Goal: Information Seeking & Learning: Learn about a topic

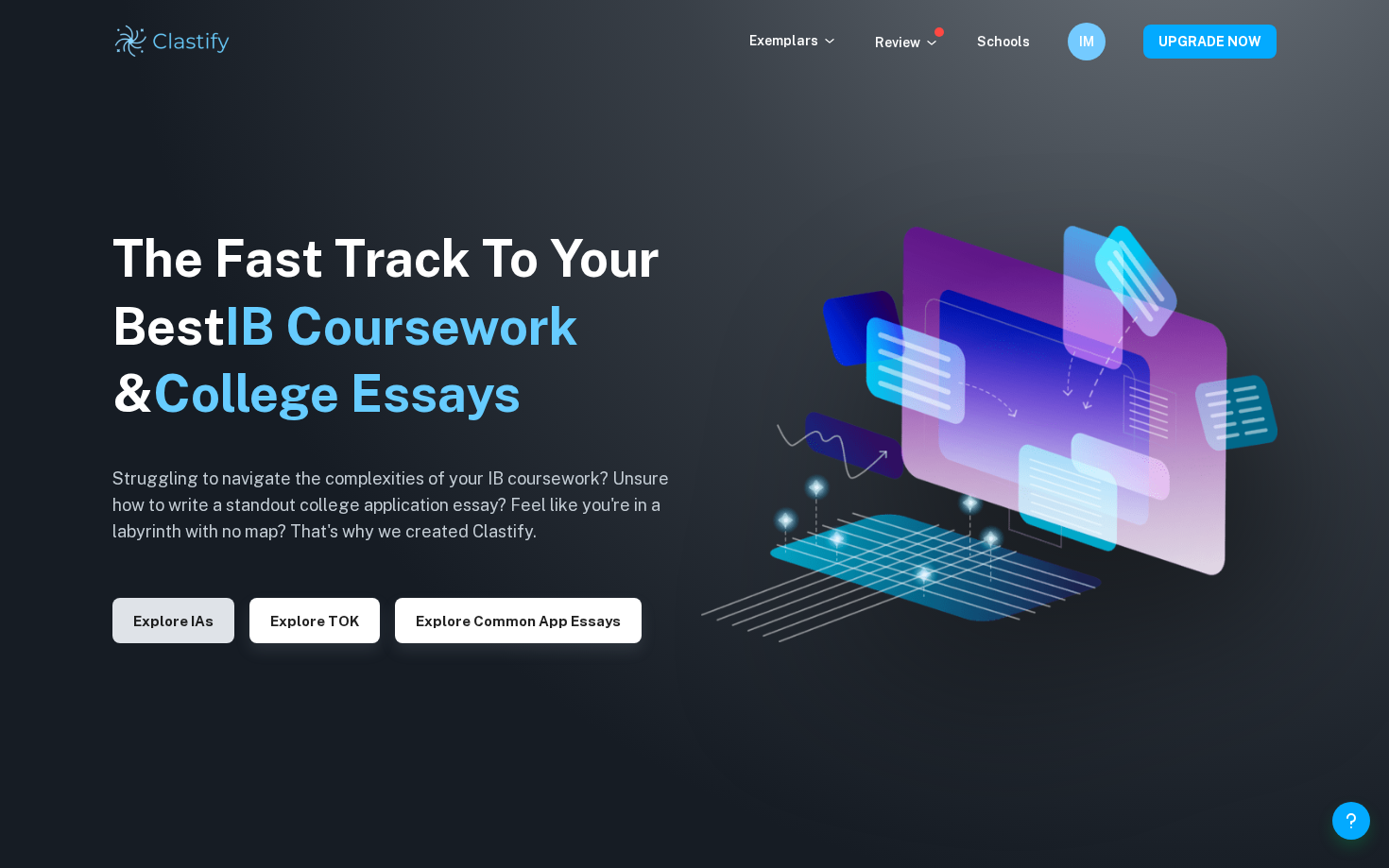
click at [196, 615] on button "Explore IAs" at bounding box center [173, 621] width 122 height 46
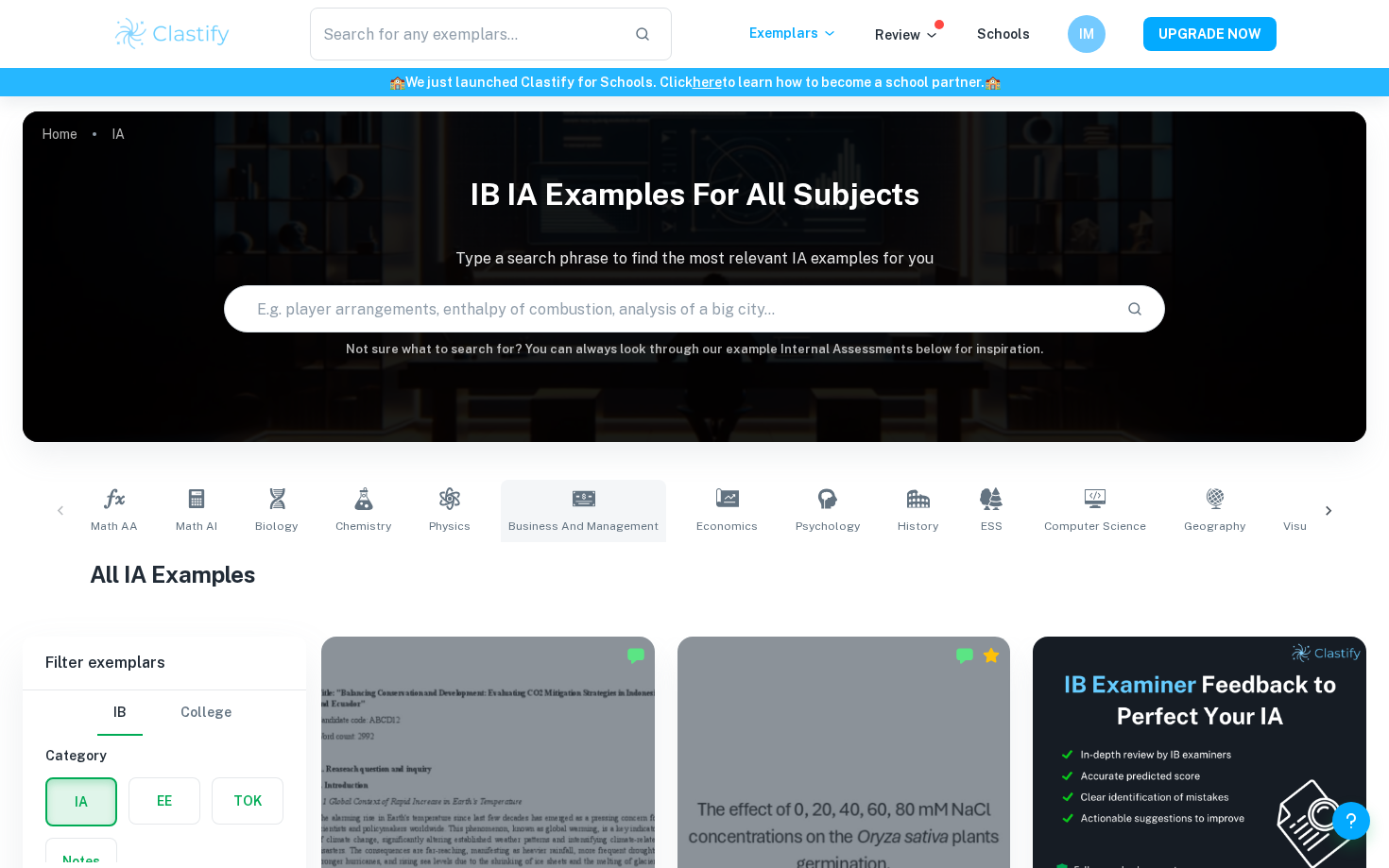
click at [562, 518] on span "Business and Management" at bounding box center [582, 526] width 150 height 17
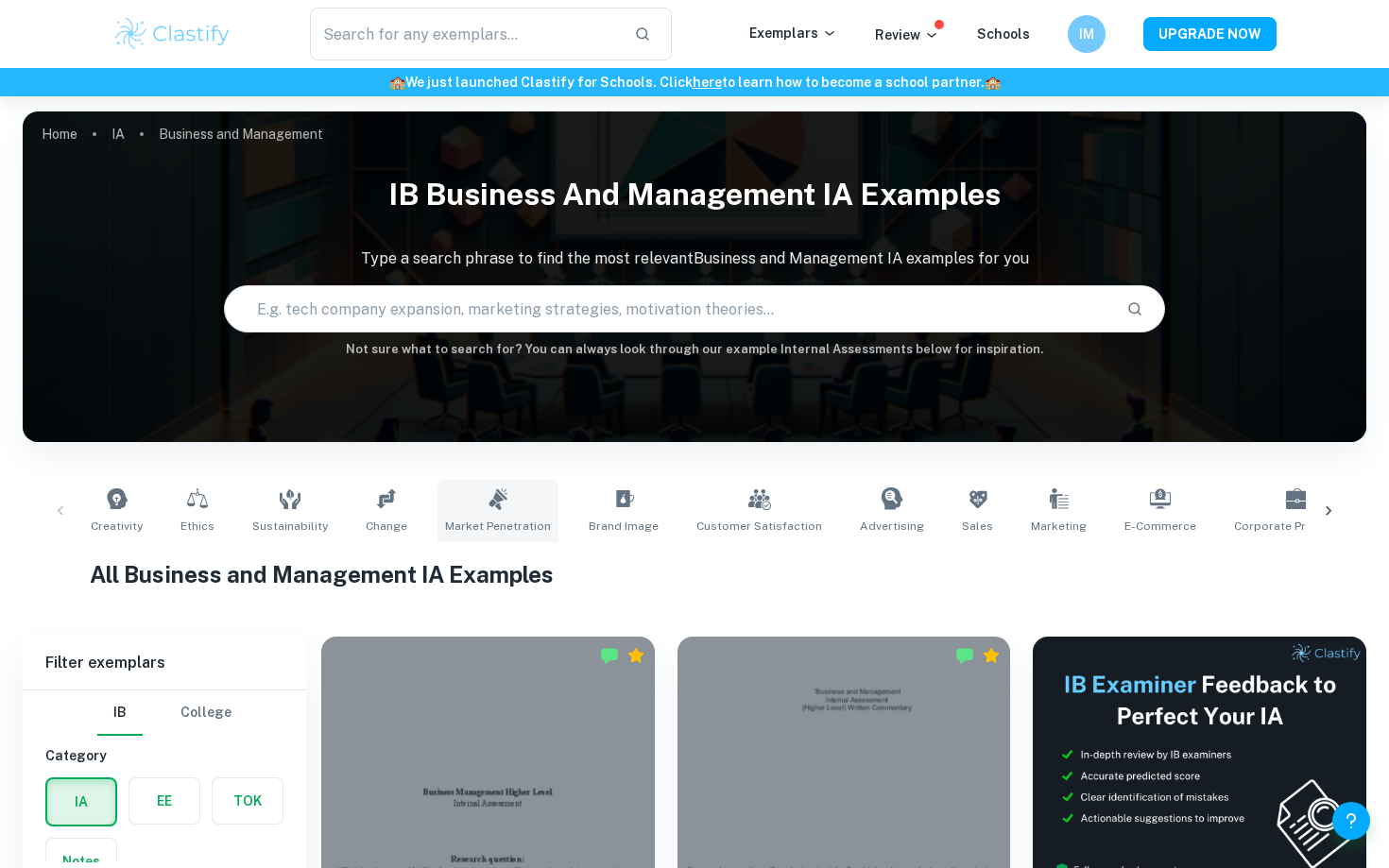
click at [462, 511] on link "Market Penetration" at bounding box center [498, 511] width 121 height 62
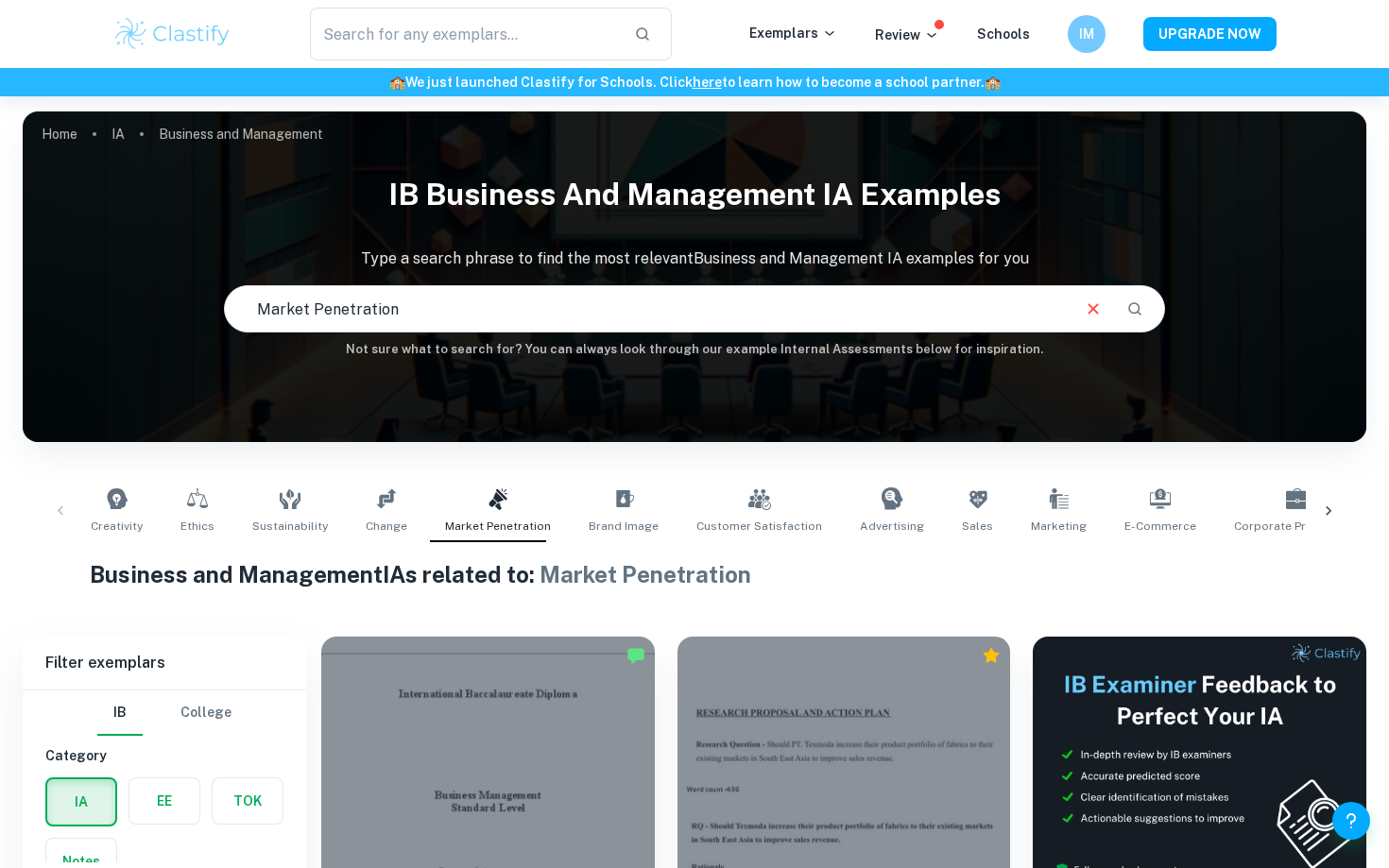
click at [1344, 511] on div at bounding box center [1328, 511] width 46 height 62
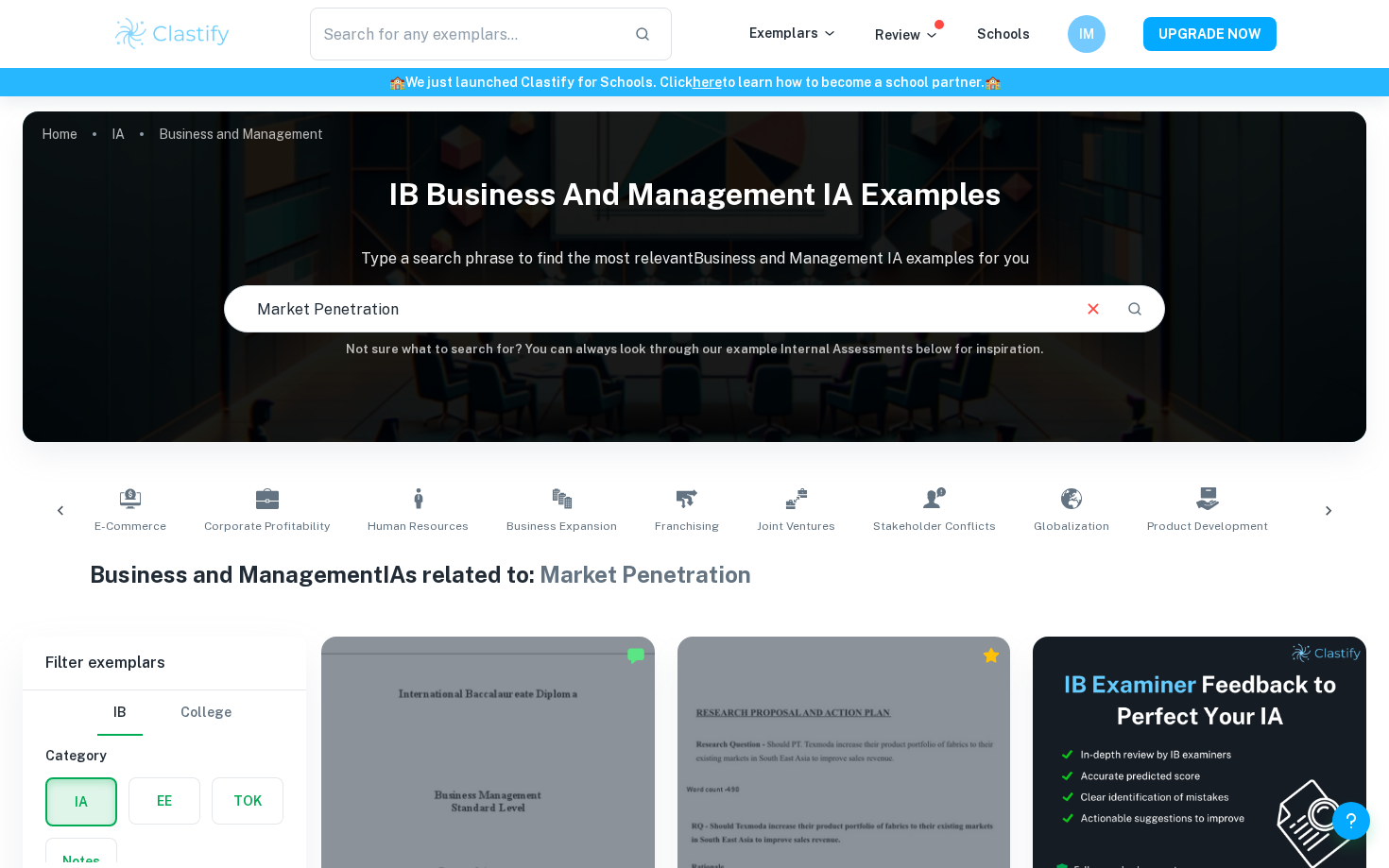
scroll to position [0, 1104]
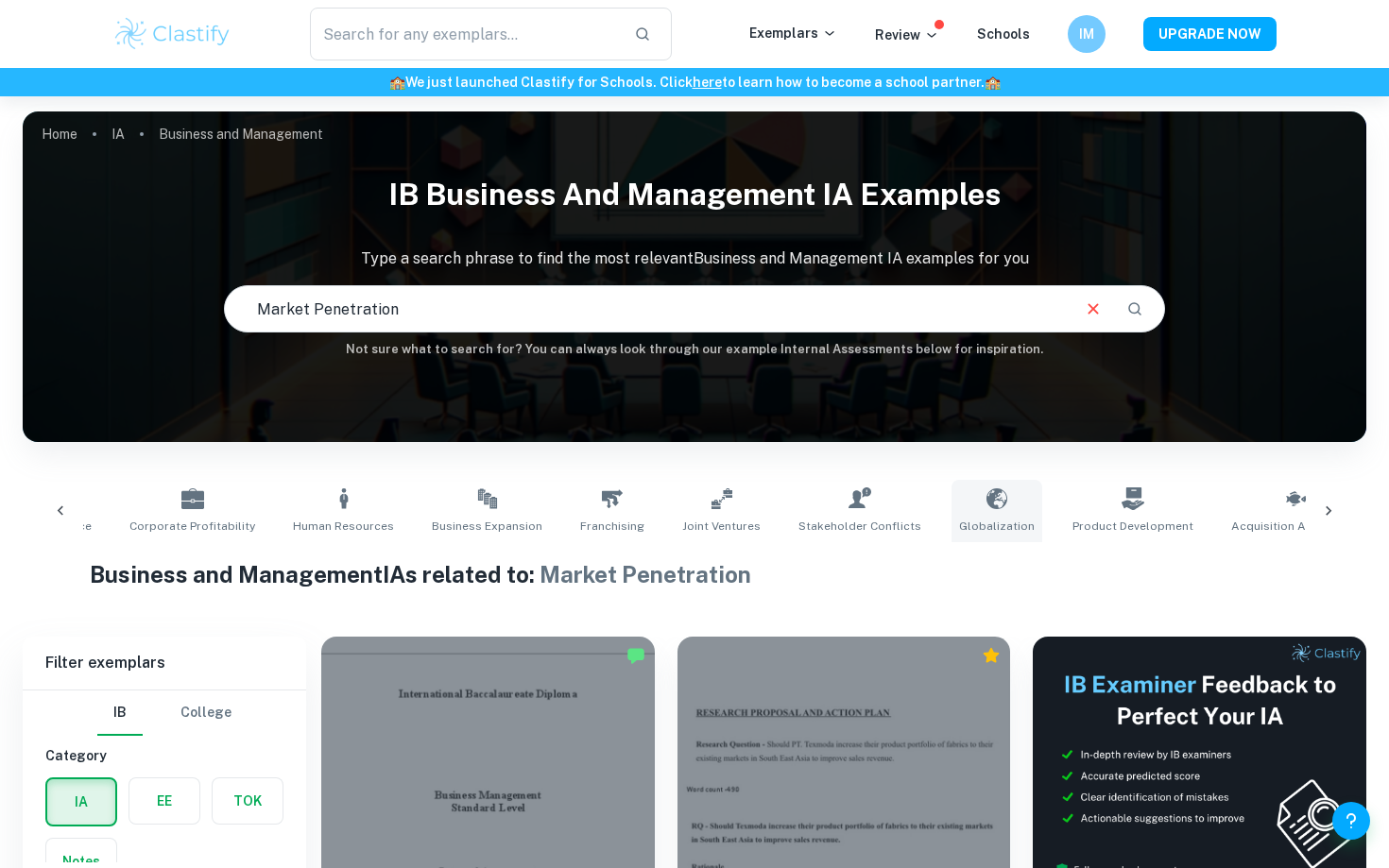
click at [951, 502] on link "Globalization" at bounding box center [996, 511] width 90 height 62
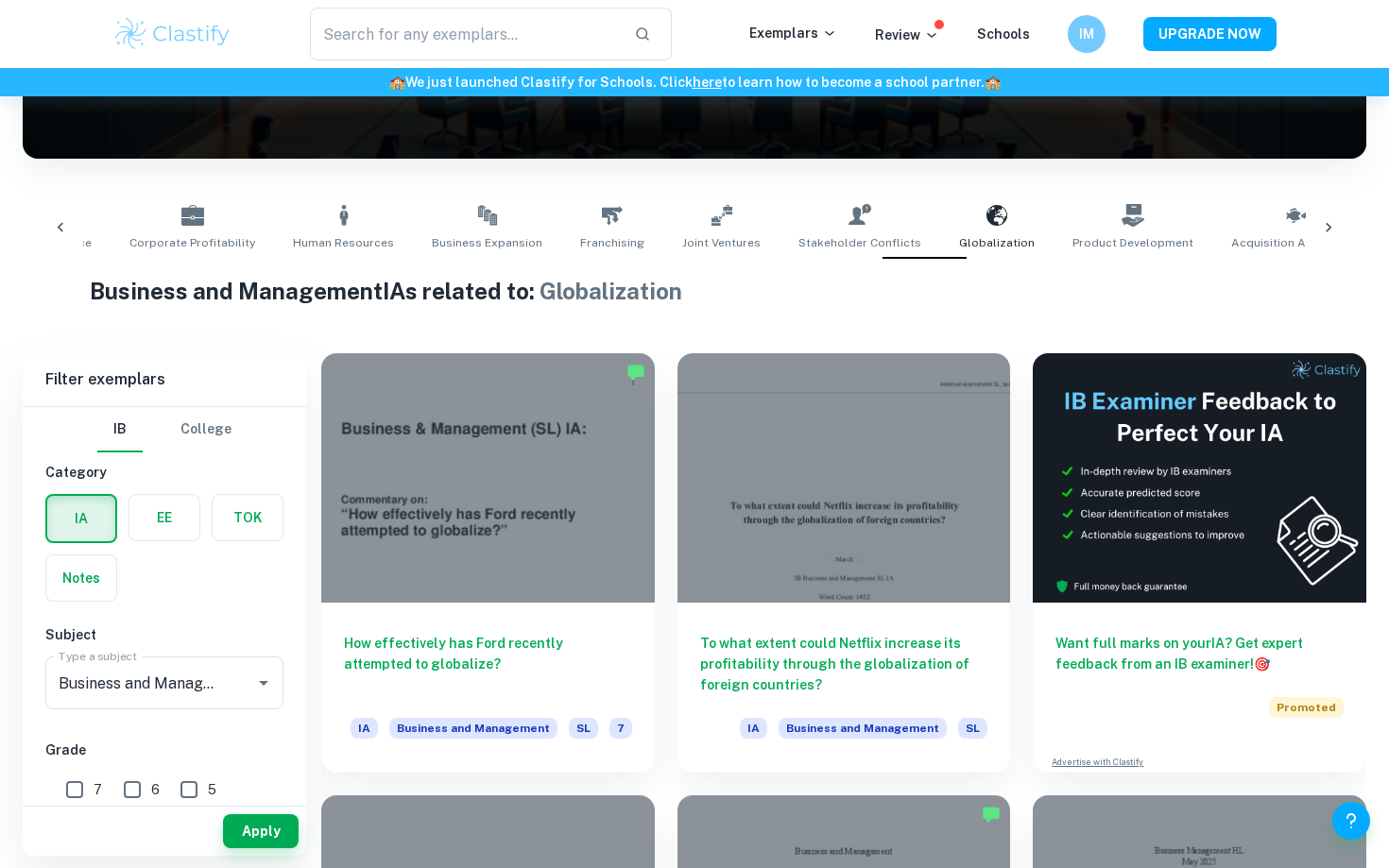
scroll to position [281, 0]
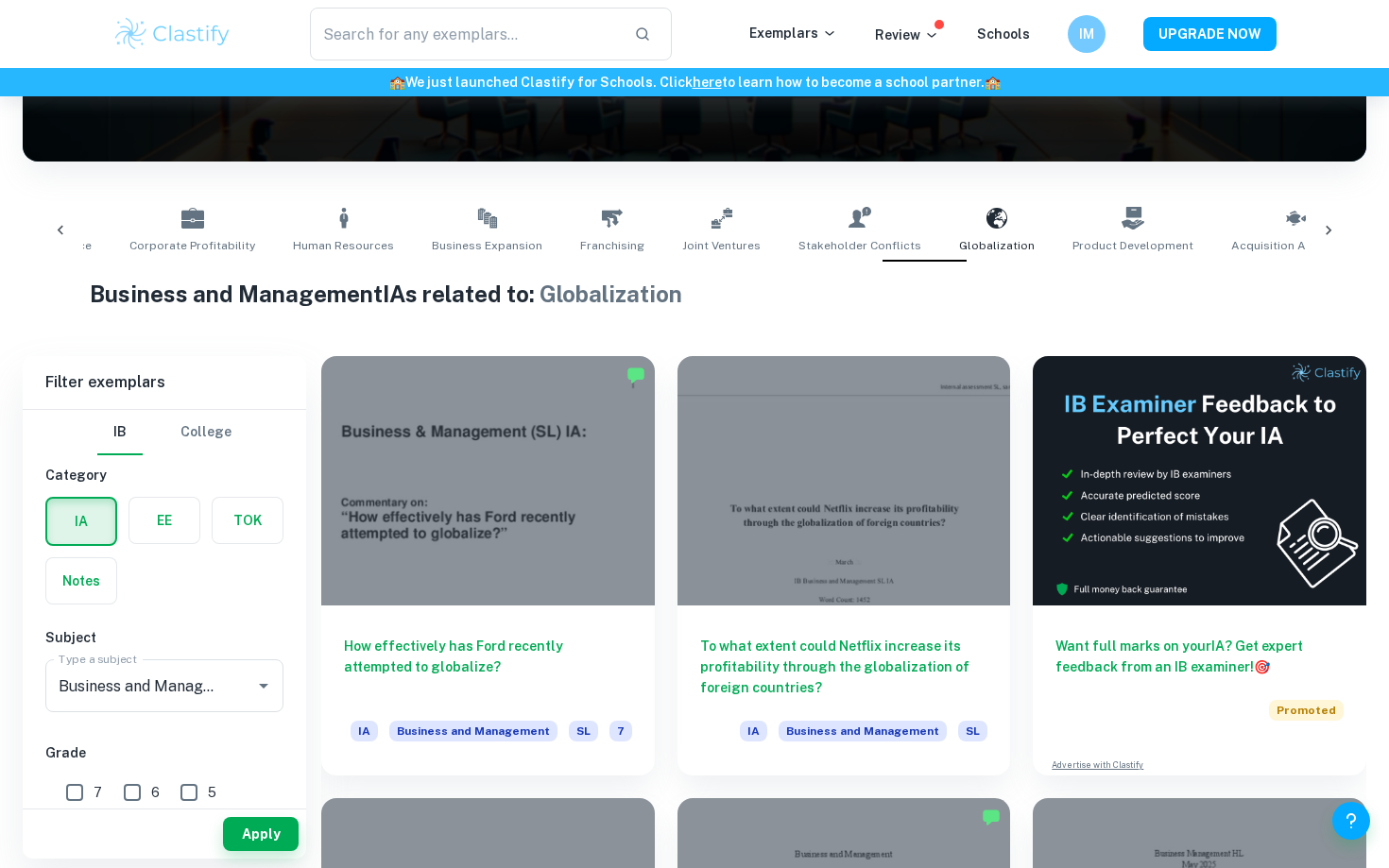
click at [1334, 221] on icon at bounding box center [1327, 230] width 19 height 19
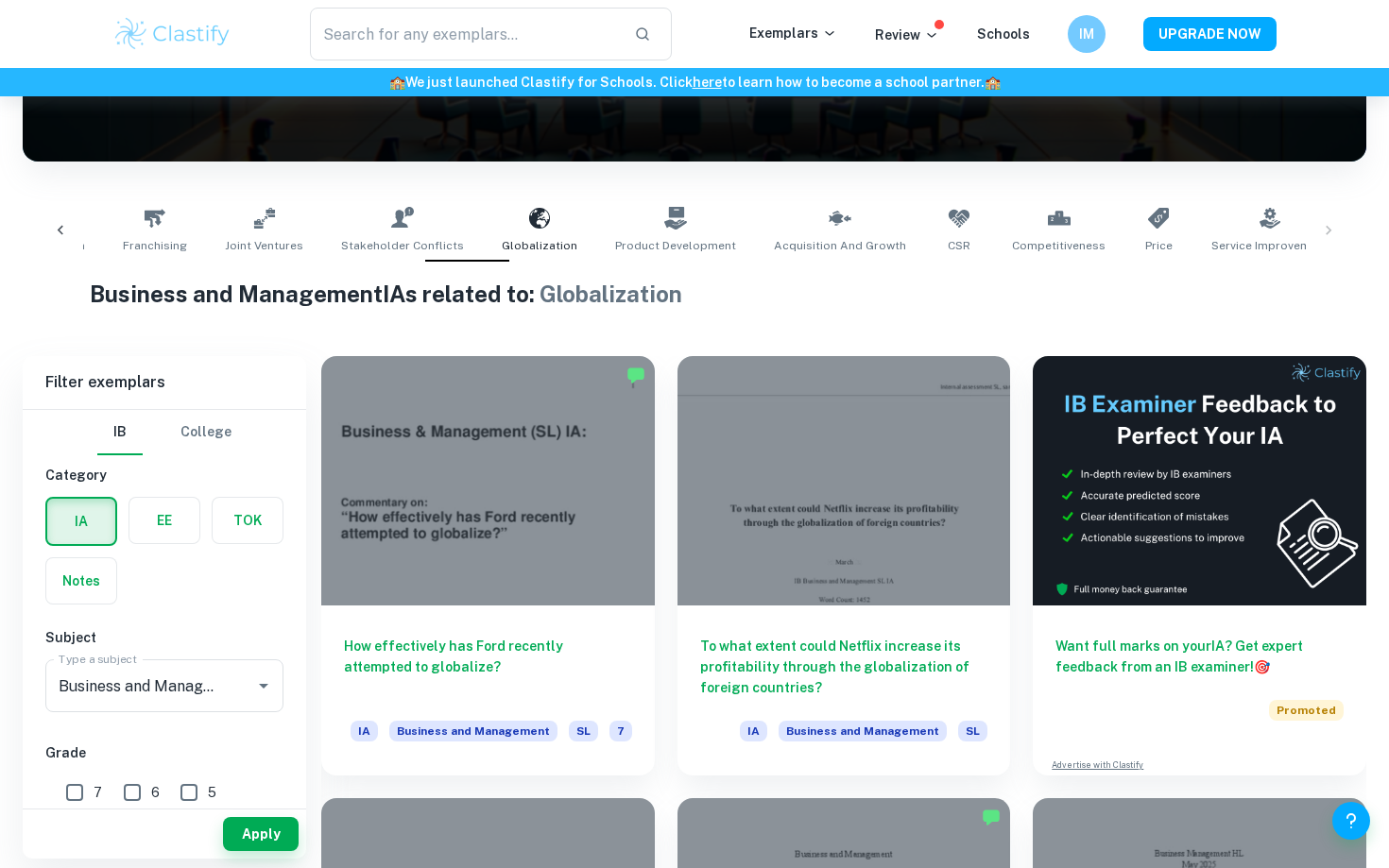
scroll to position [0, 1581]
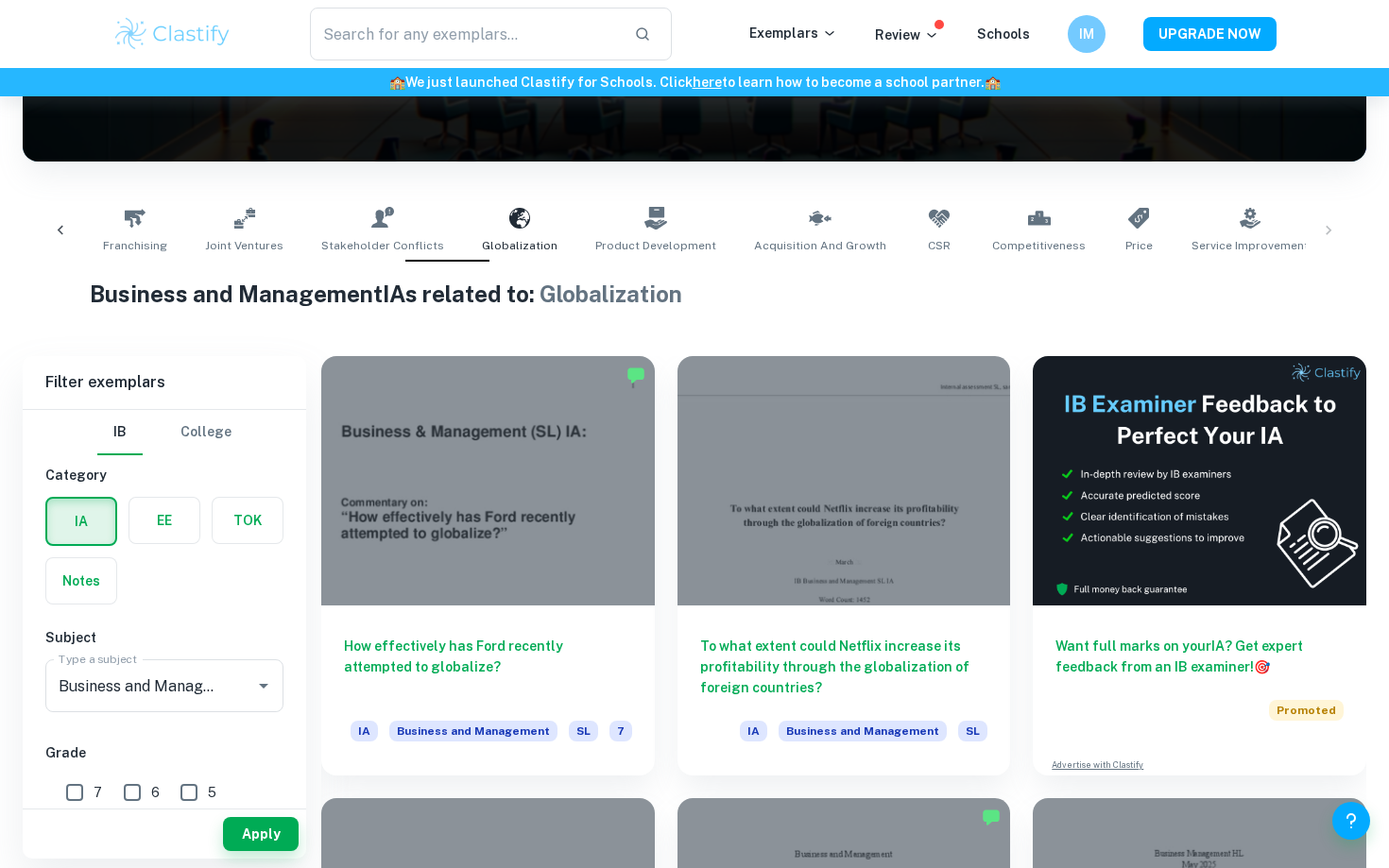
click at [60, 244] on div at bounding box center [61, 230] width 46 height 62
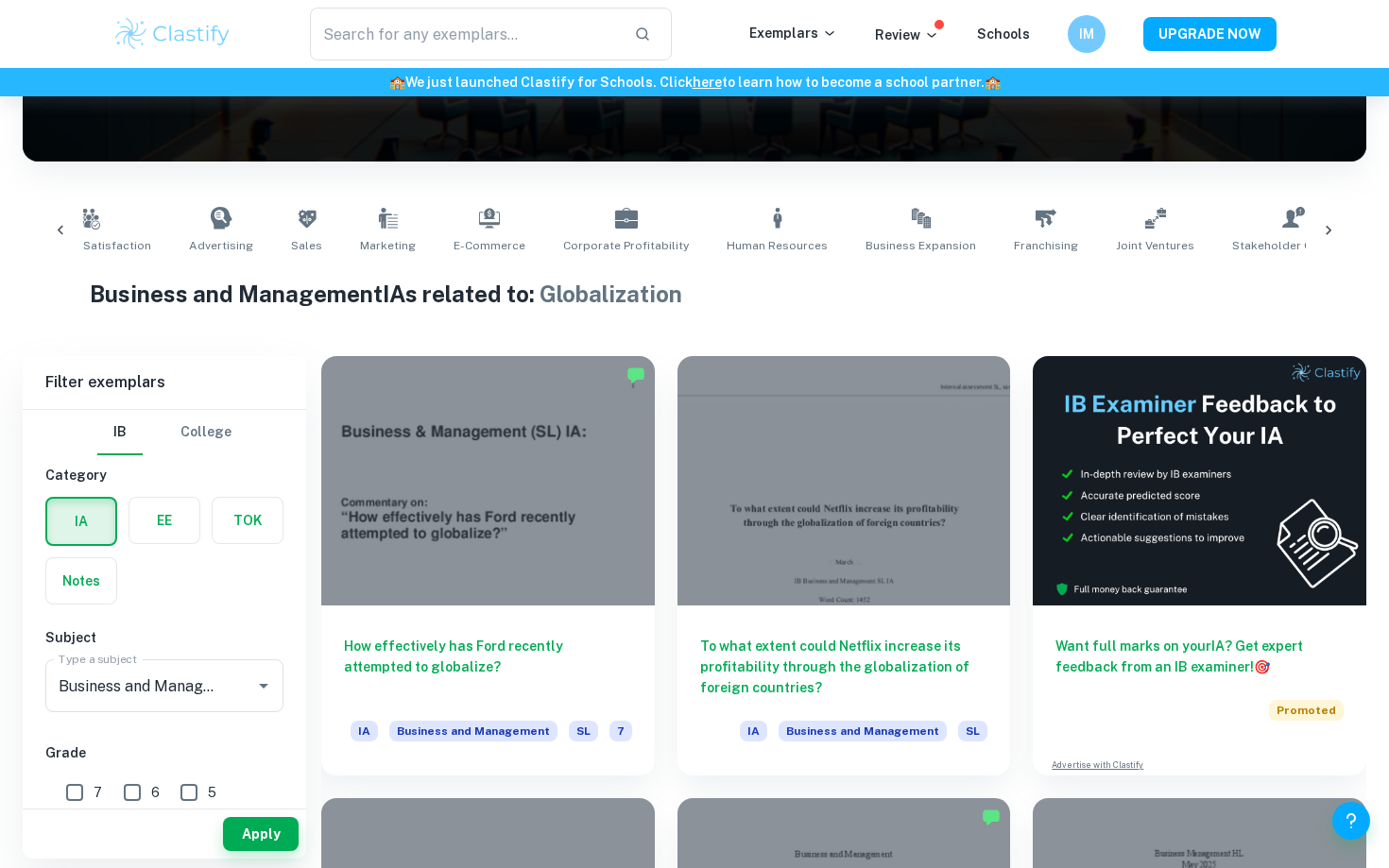
scroll to position [0, 477]
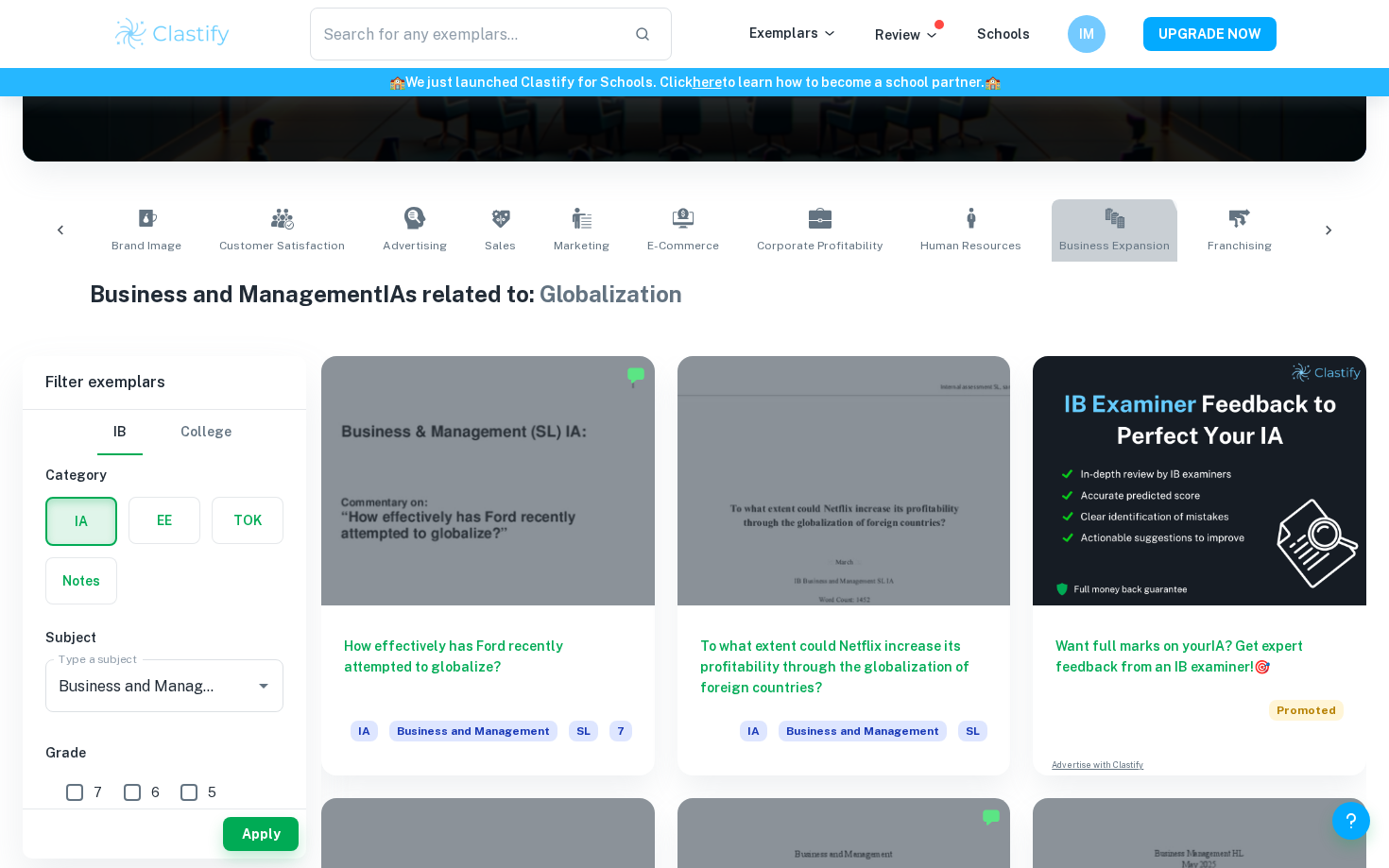
click at [1059, 248] on span "Business Expansion" at bounding box center [1113, 245] width 110 height 17
type input "Business Expansion"
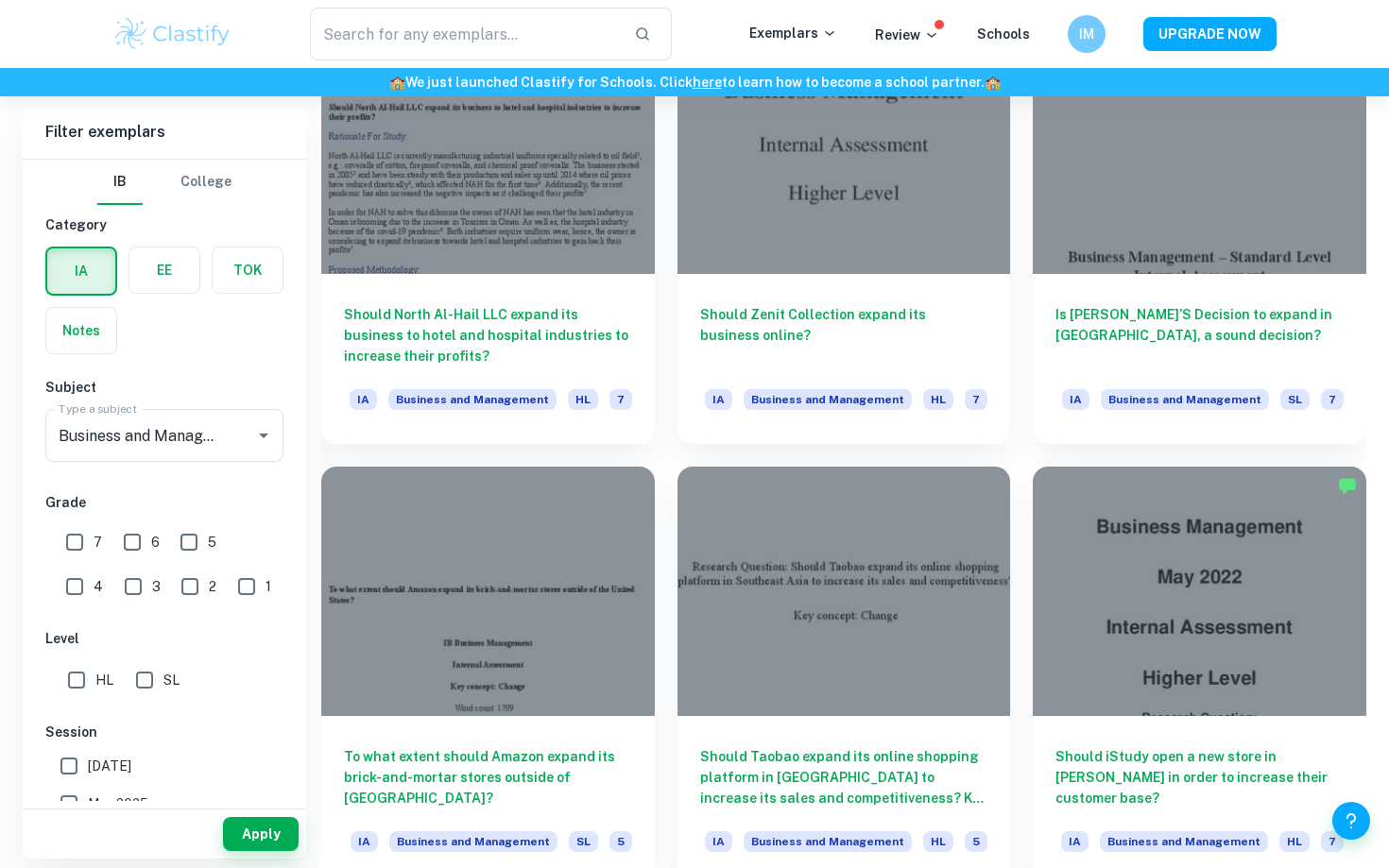
scroll to position [1943, 0]
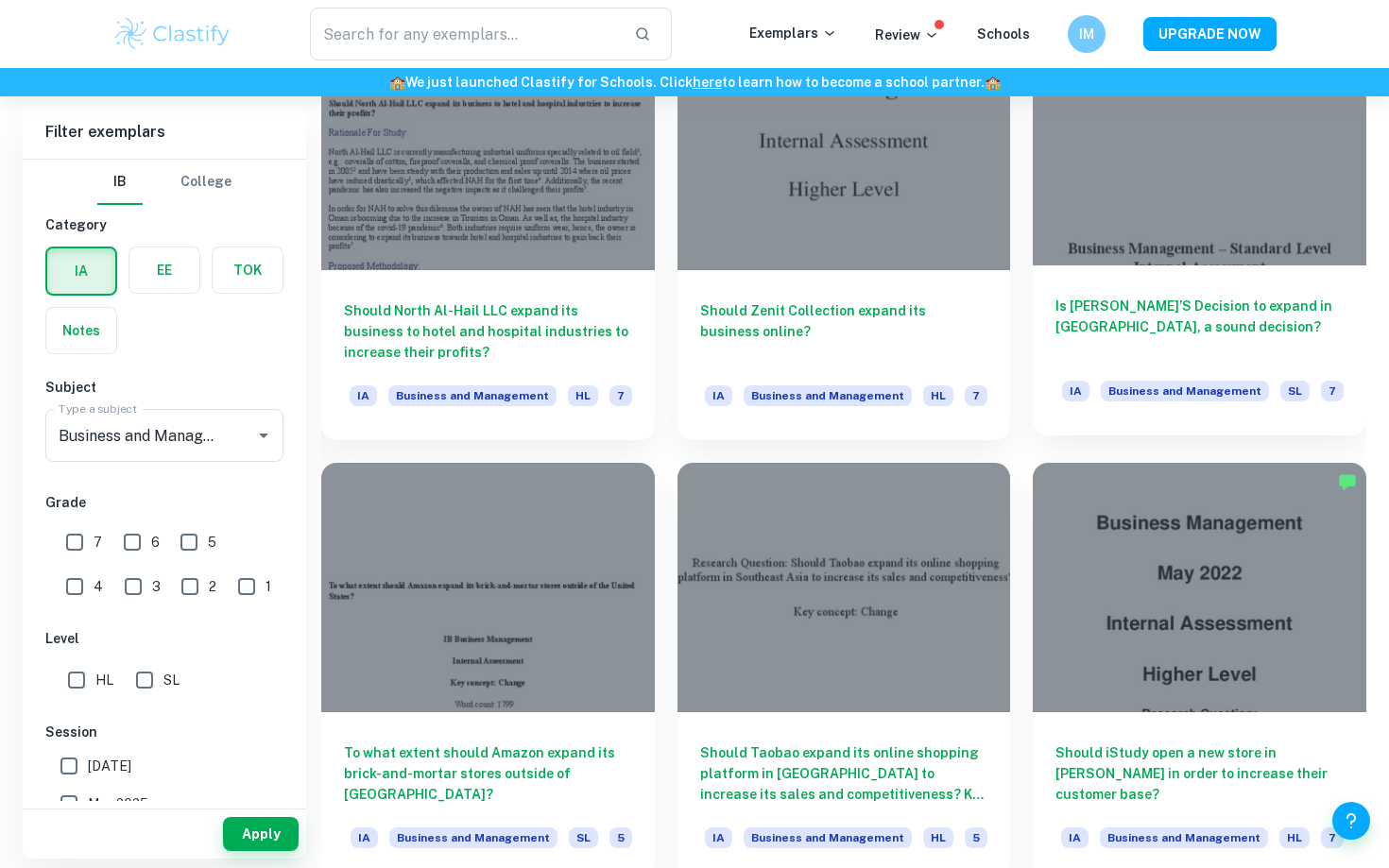
click at [1181, 216] on div at bounding box center [1200, 139] width 333 height 249
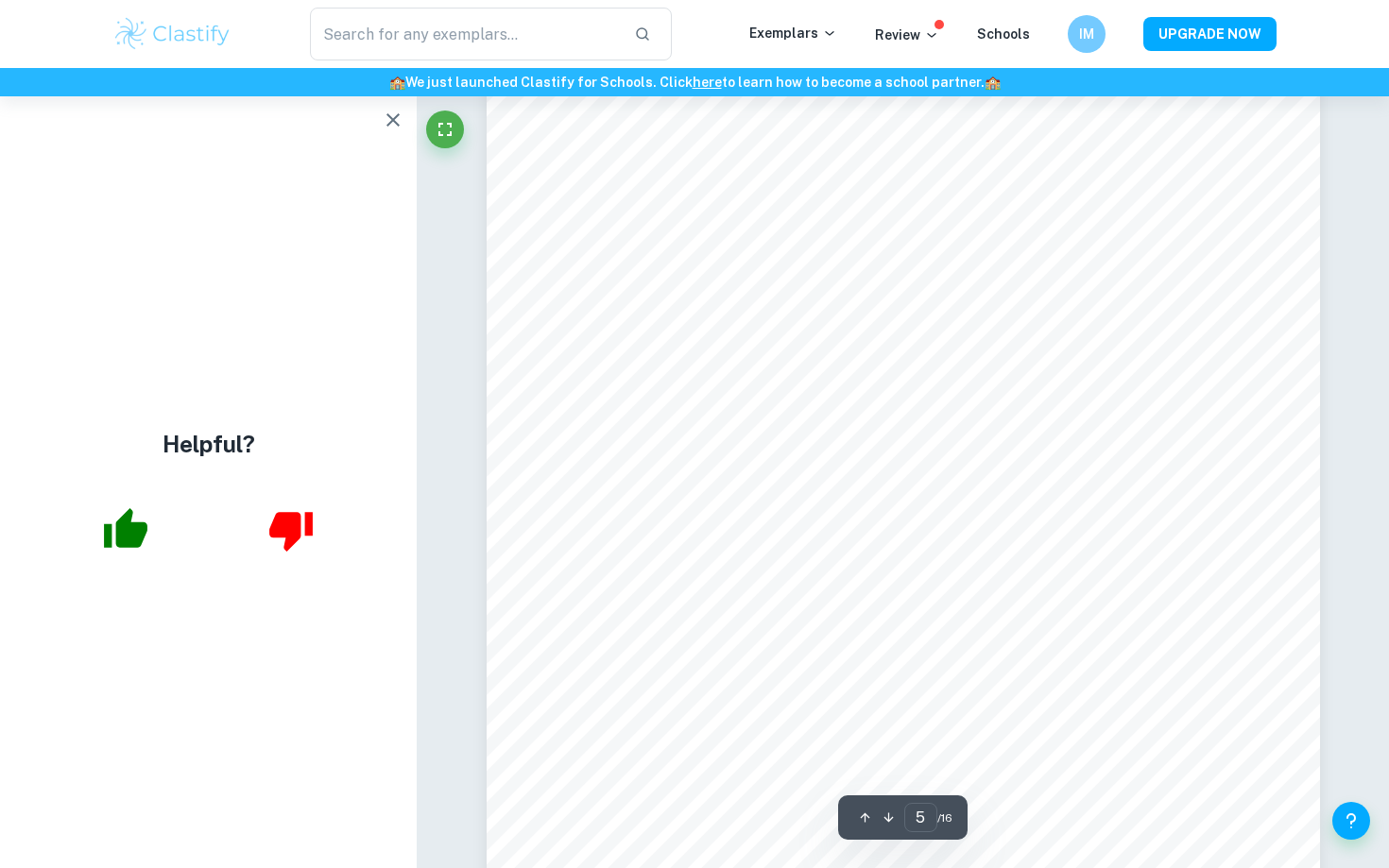
scroll to position [5235, 0]
type input "4"
